Goal: Check status: Check status

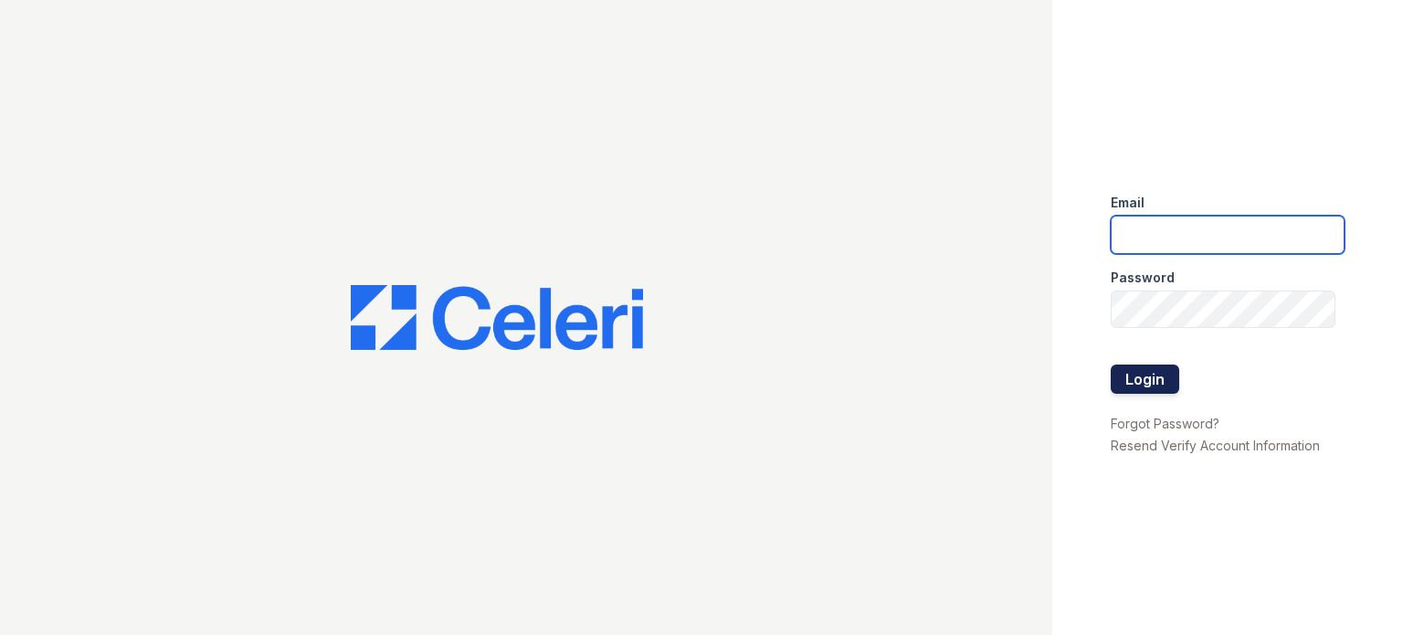
type input "[EMAIL_ADDRESS][DOMAIN_NAME]"
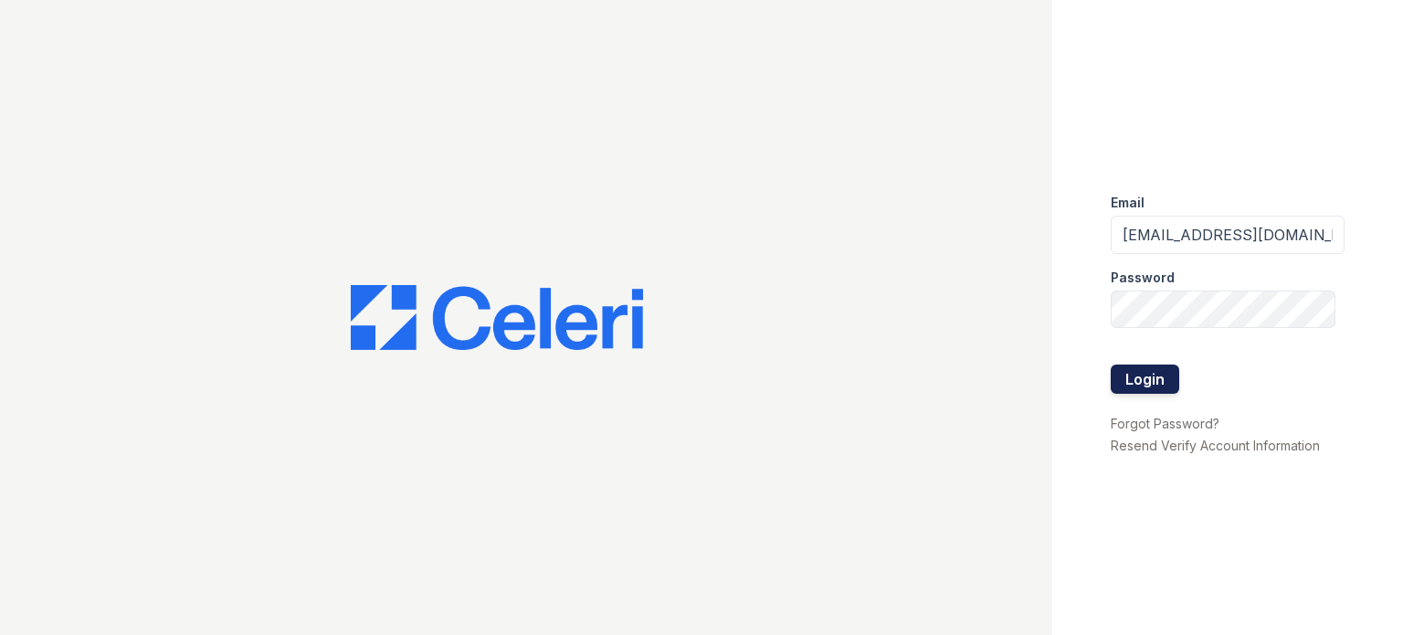
click at [1142, 388] on button "Login" at bounding box center [1144, 378] width 68 height 29
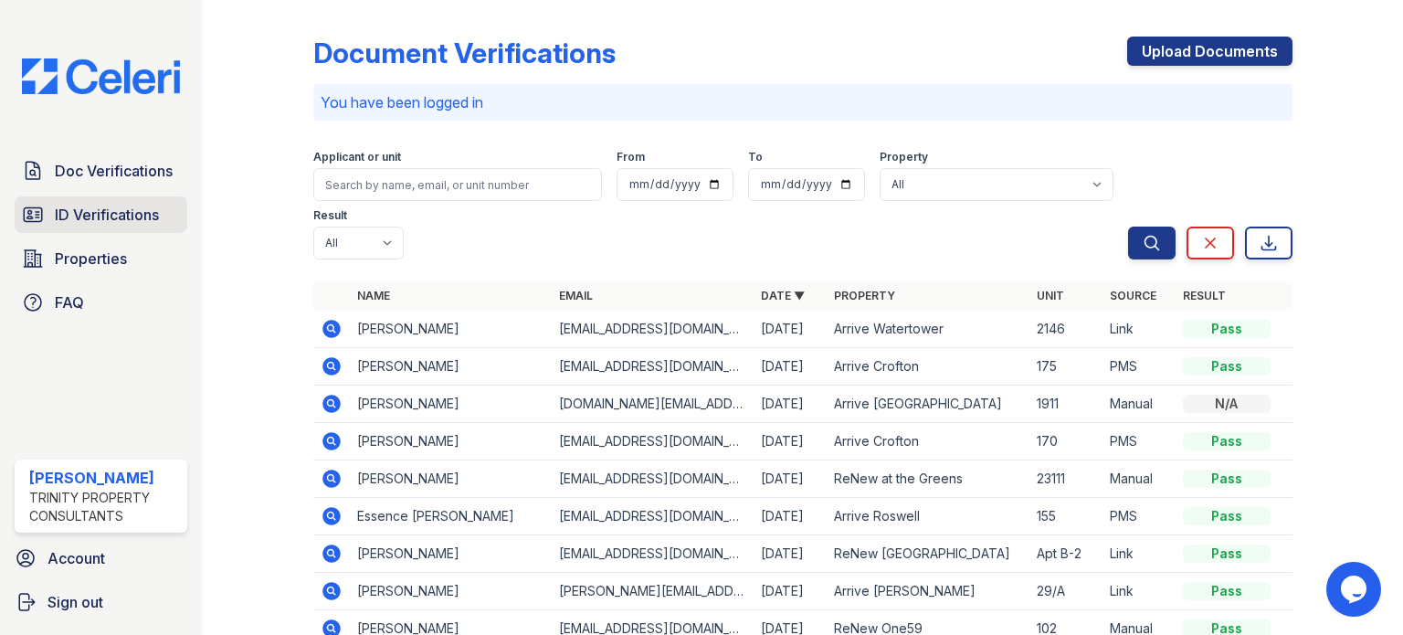
click at [180, 208] on link "ID Verifications" at bounding box center [101, 214] width 173 height 37
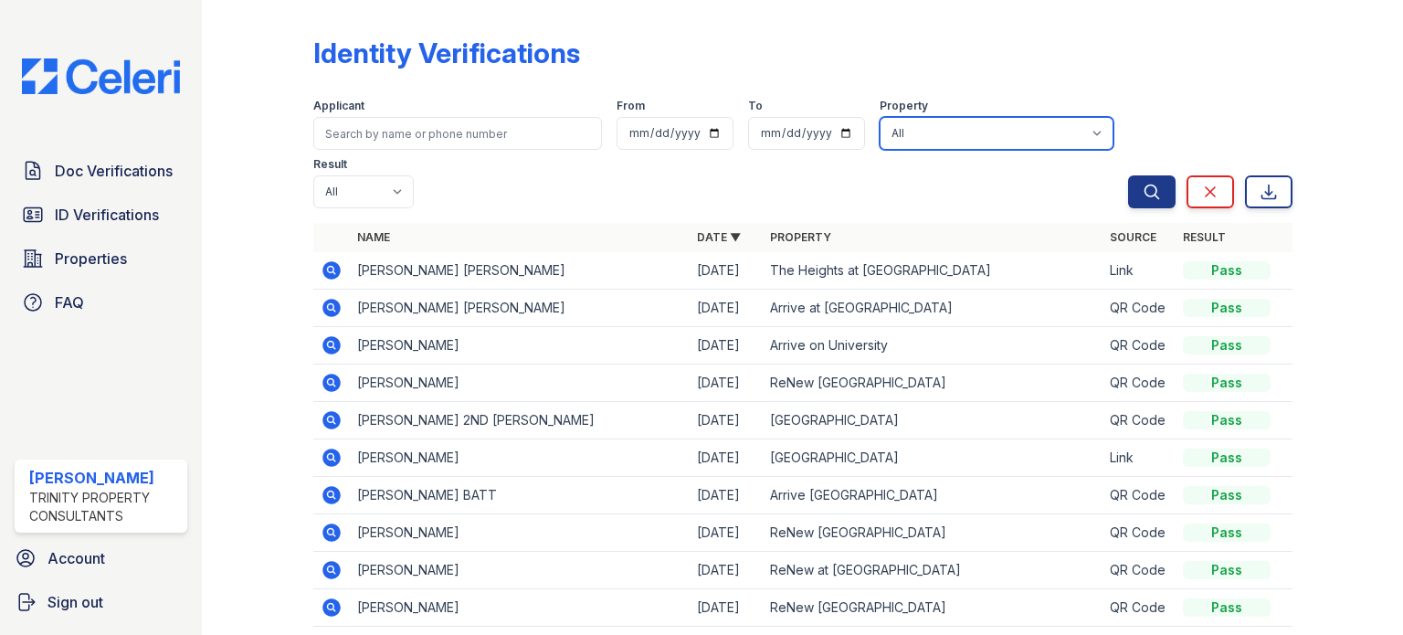
click at [898, 136] on select "All 888 at Grand Hope Park Alturas Andrews Alturas Cedar Hills Alturas Eleventh…" at bounding box center [996, 133] width 234 height 33
click at [879, 117] on select "All 888 at Grand Hope Park Alturas Andrews Alturas Cedar Hills Alturas Eleventh…" at bounding box center [996, 133] width 234 height 33
click at [1005, 140] on select "All 888 at Grand Hope Park Alturas Andrews Alturas Cedar Hills Alturas Eleventh…" at bounding box center [996, 133] width 234 height 33
select select "90"
click at [879, 117] on select "All 888 at Grand Hope Park Alturas Andrews Alturas Cedar Hills Alturas Eleventh…" at bounding box center [996, 133] width 234 height 33
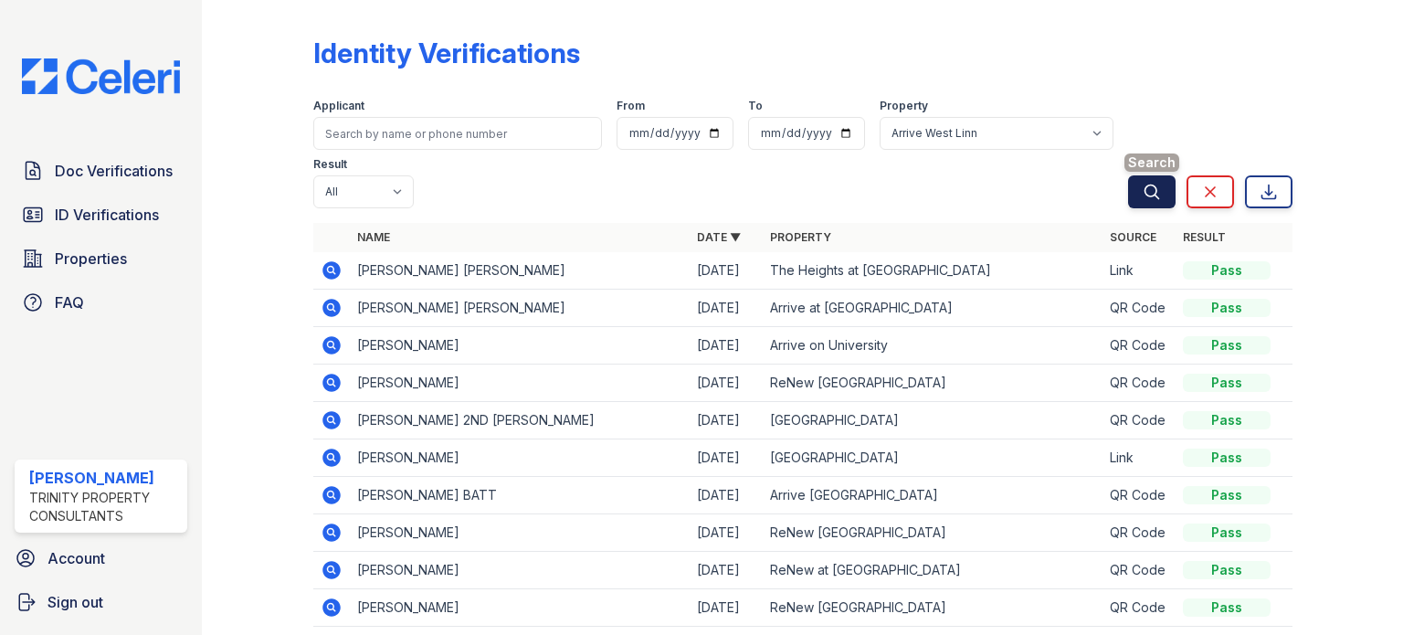
click at [1142, 191] on icon "submit" at bounding box center [1151, 192] width 18 height 18
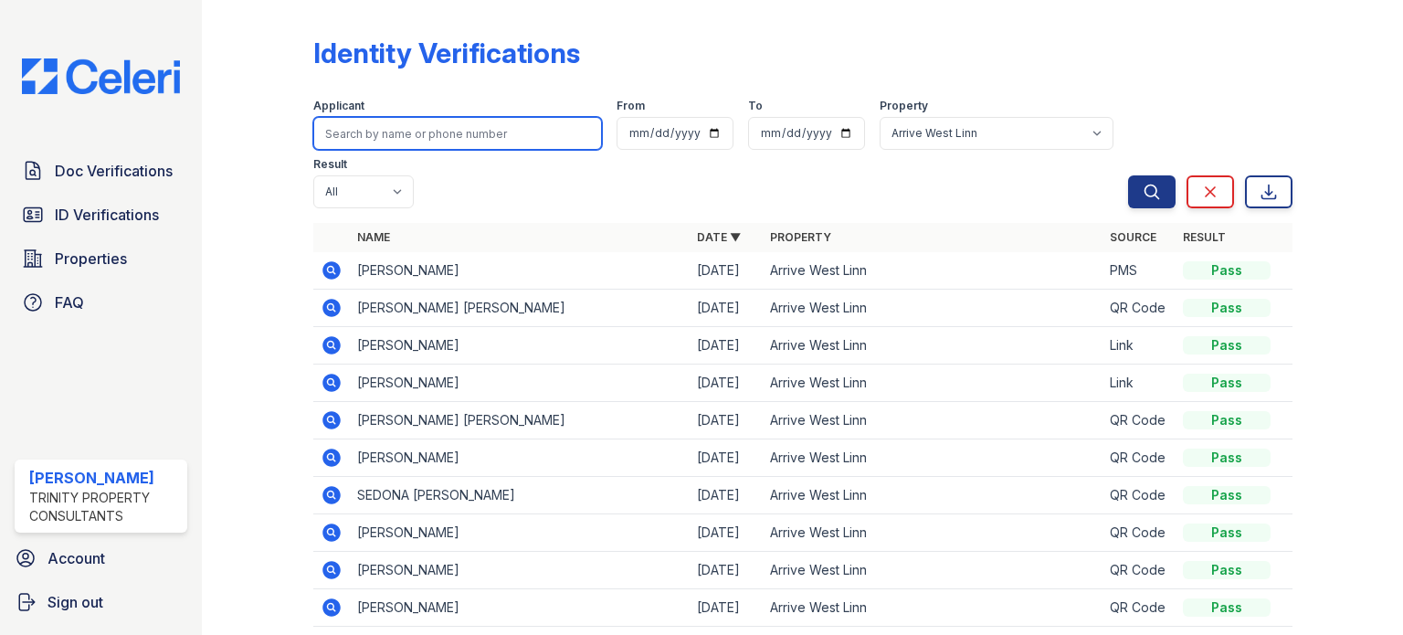
click at [504, 136] on input "search" at bounding box center [457, 133] width 289 height 33
type input "naomi"
click at [1128, 175] on button "Search" at bounding box center [1151, 191] width 47 height 33
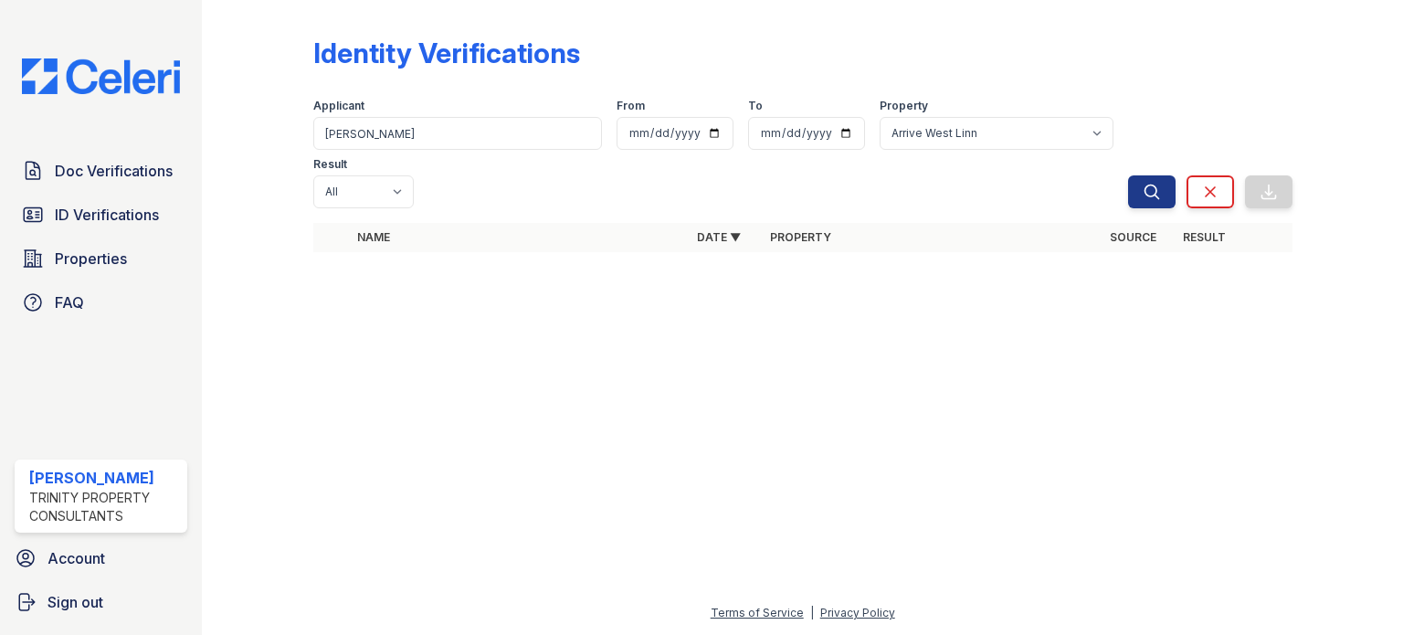
click at [489, 125] on div "Applicant naomi From To Property All 888 at Grand Hope Park Alturas Andrews Alt…" at bounding box center [720, 149] width 815 height 117
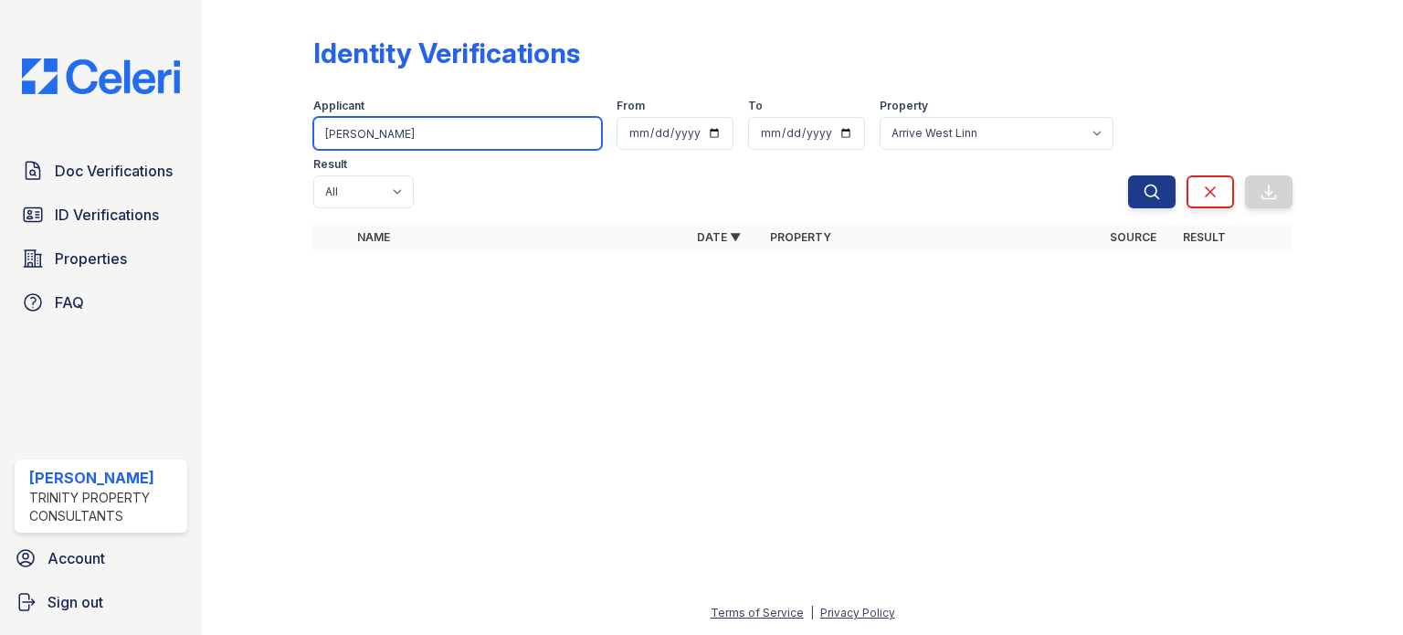
click at [489, 128] on input "naomi" at bounding box center [457, 133] width 289 height 33
click at [475, 132] on input "naomi" at bounding box center [457, 133] width 289 height 33
click at [420, 134] on input "search" at bounding box center [457, 133] width 289 height 33
type input "Naomi"
click at [1128, 175] on button "Search" at bounding box center [1151, 191] width 47 height 33
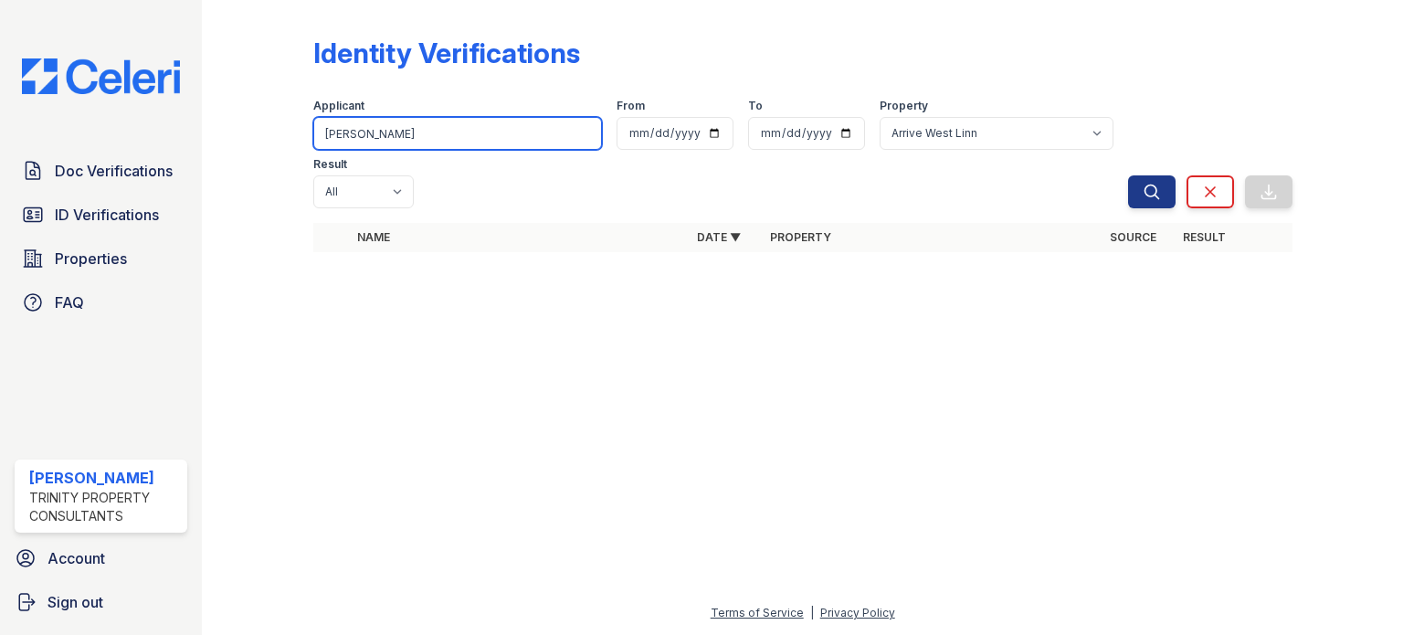
click at [425, 121] on input "Naomi" at bounding box center [457, 133] width 289 height 33
type input "naomi"
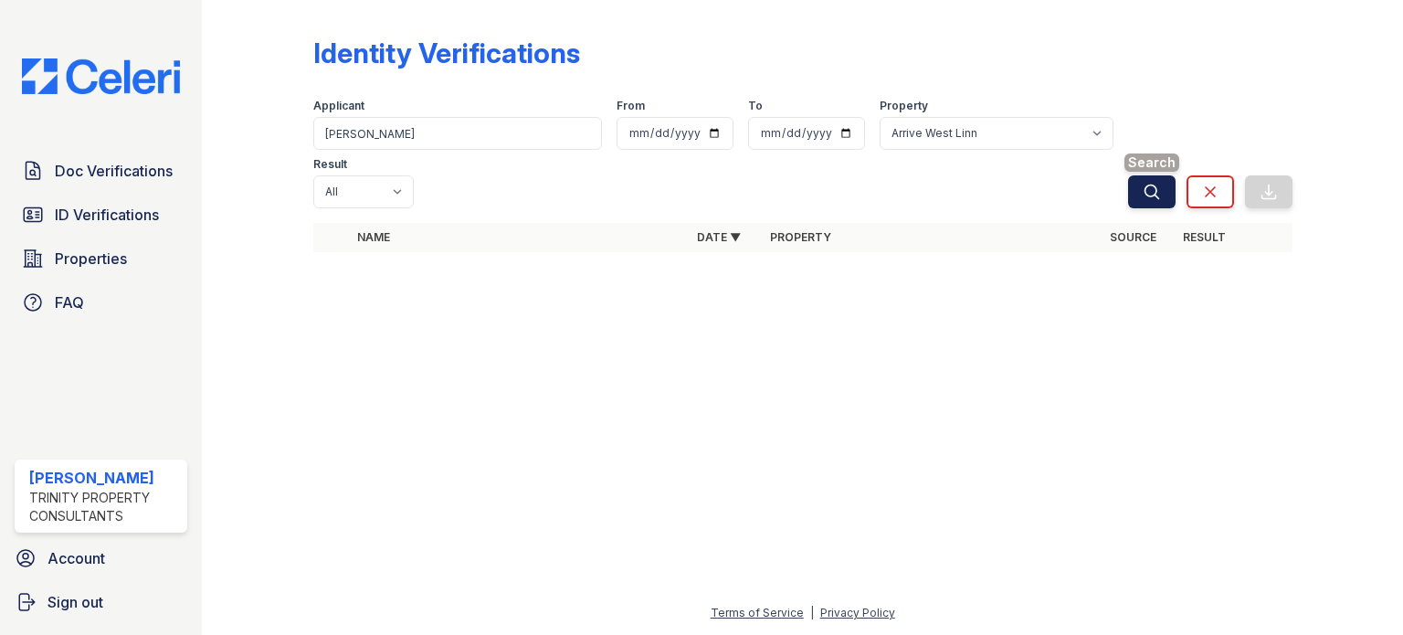
click at [1154, 184] on icon "submit" at bounding box center [1151, 191] width 14 height 14
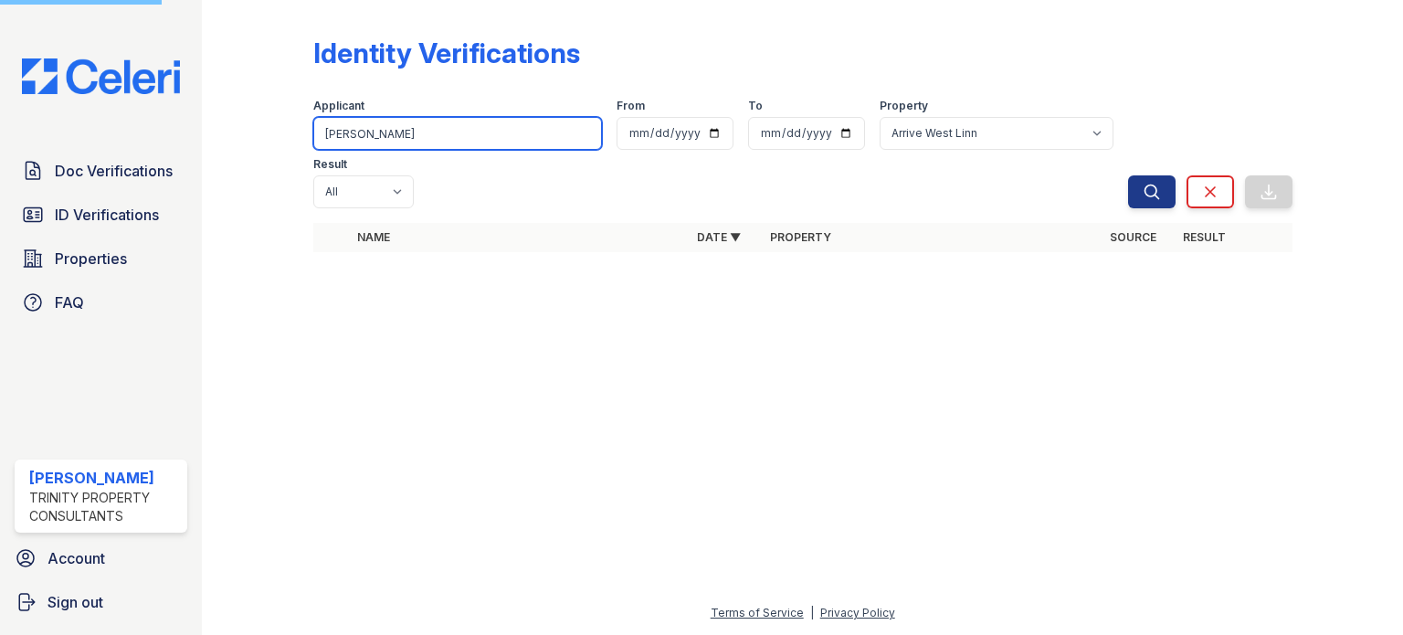
click at [387, 131] on input "naomi" at bounding box center [457, 133] width 289 height 33
click at [431, 129] on input "naomi" at bounding box center [457, 133] width 289 height 33
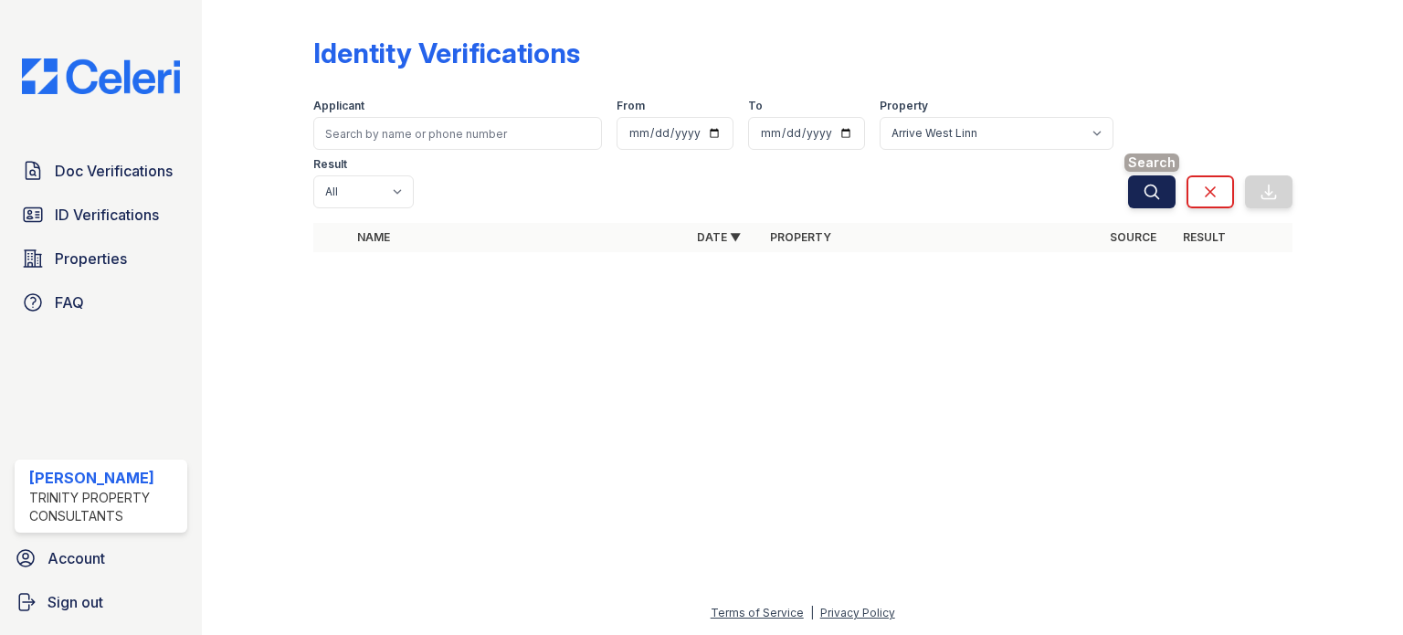
click at [1137, 175] on button "Search" at bounding box center [1151, 191] width 47 height 33
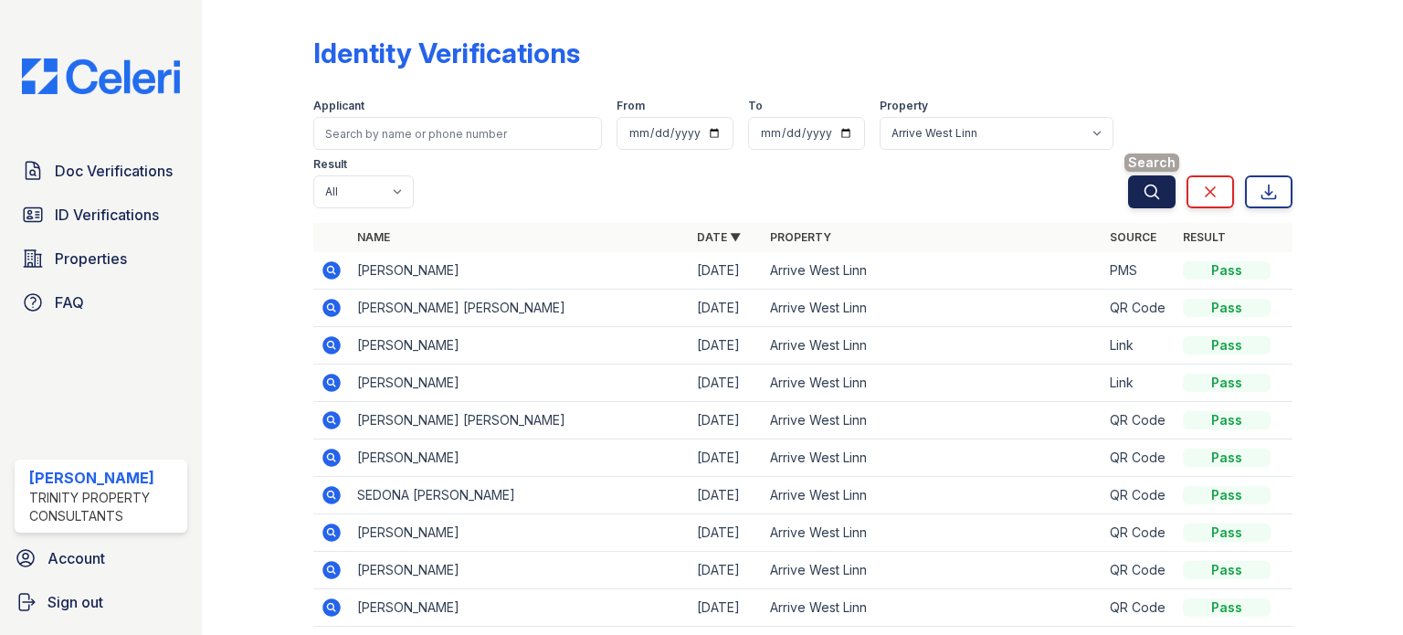
click at [1142, 184] on icon "submit" at bounding box center [1151, 192] width 18 height 18
click at [1148, 196] on button "Search" at bounding box center [1151, 191] width 47 height 33
click at [1128, 196] on button "Search" at bounding box center [1151, 191] width 47 height 33
click at [1144, 195] on icon "submit" at bounding box center [1151, 192] width 18 height 18
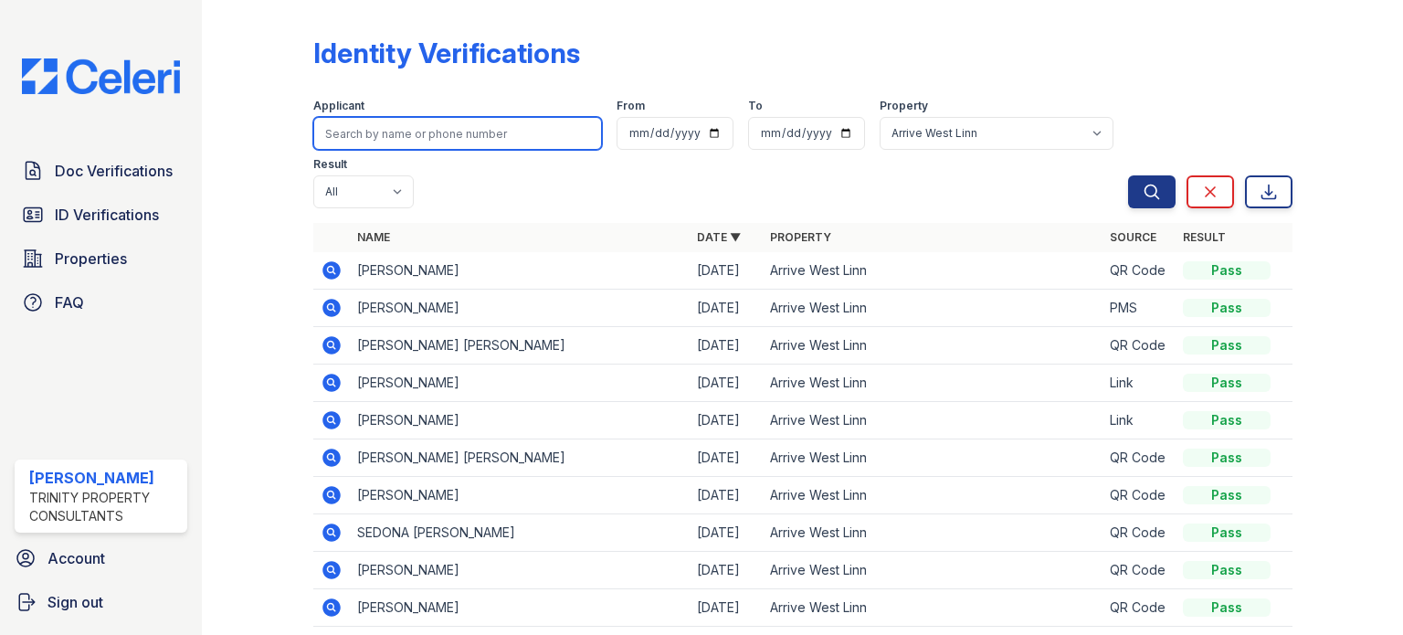
click at [537, 130] on input "search" at bounding box center [457, 133] width 289 height 33
click at [1128, 175] on button "Search" at bounding box center [1151, 191] width 47 height 33
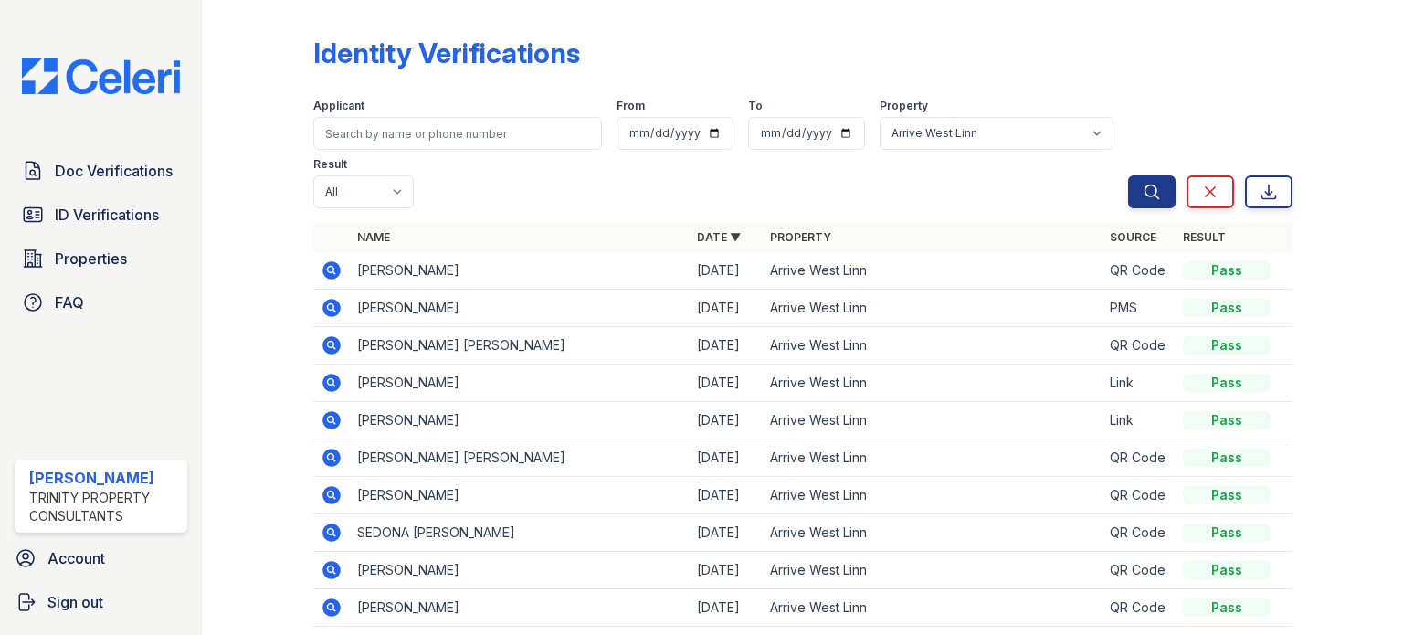
click at [332, 278] on icon at bounding box center [331, 270] width 18 height 18
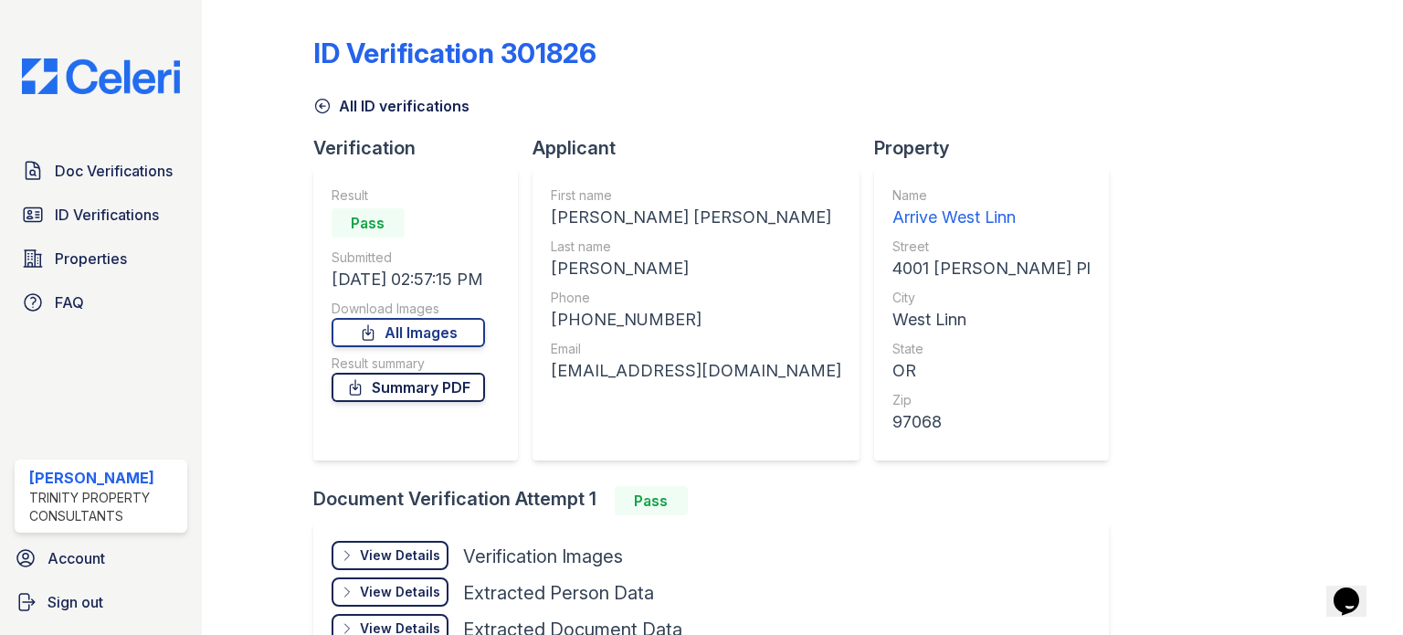
click at [407, 392] on link "Summary PDF" at bounding box center [408, 387] width 153 height 29
